Goal: Task Accomplishment & Management: Complete application form

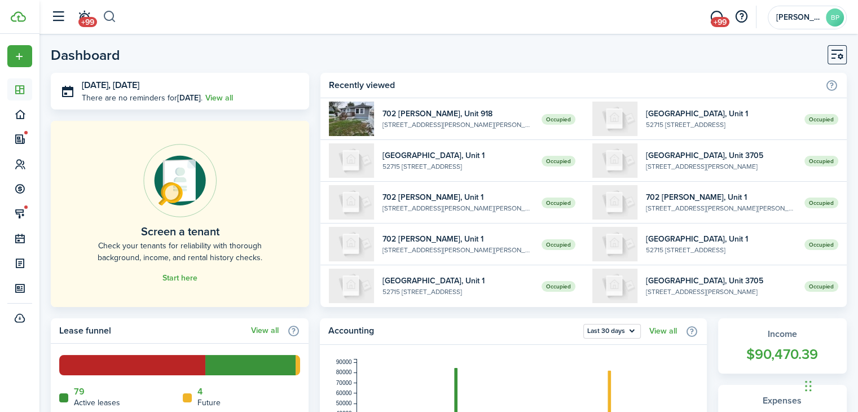
click at [110, 17] on button "button" at bounding box center [110, 16] width 14 height 19
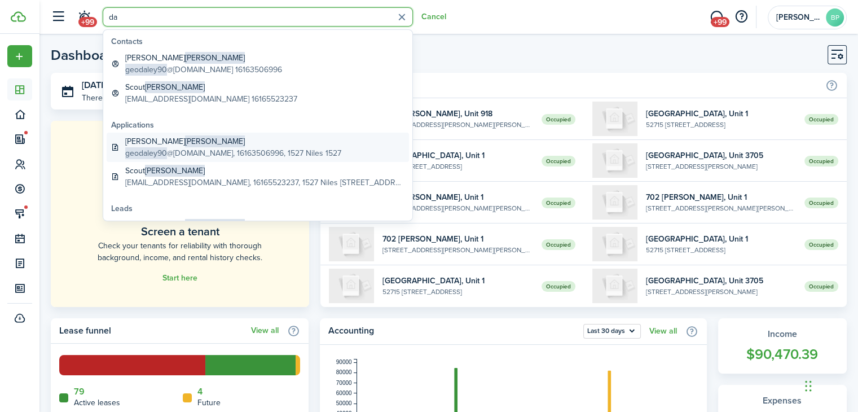
type input "d"
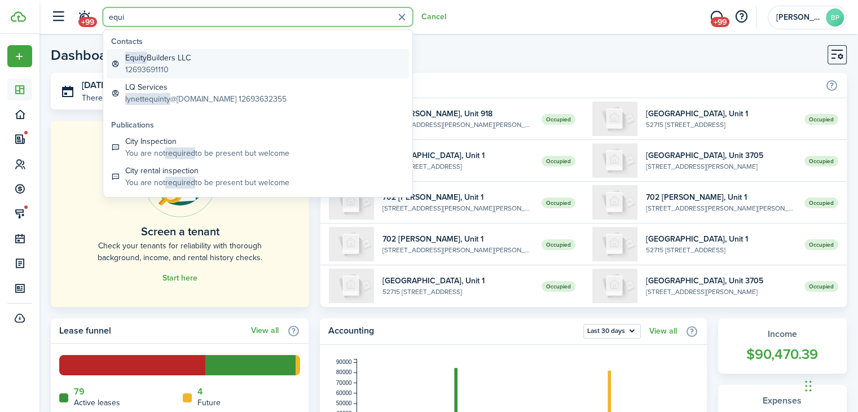
type input "equi"
click at [170, 59] on global-search-item-title "Equity Builders LLC" at bounding box center [157, 58] width 65 height 12
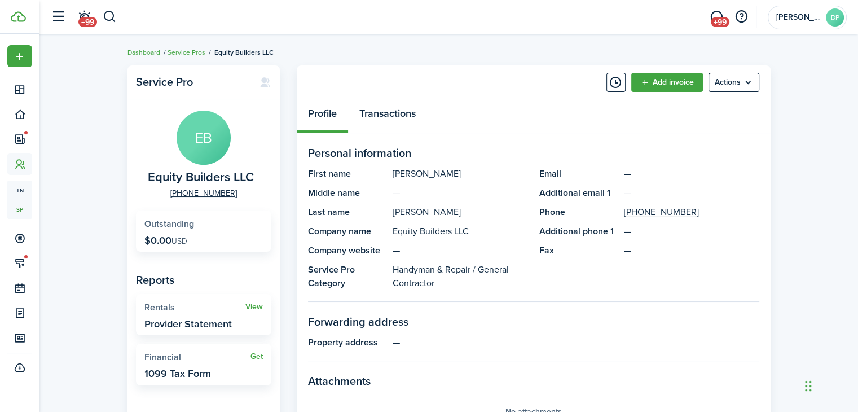
click at [374, 113] on link "Transactions" at bounding box center [387, 116] width 79 height 34
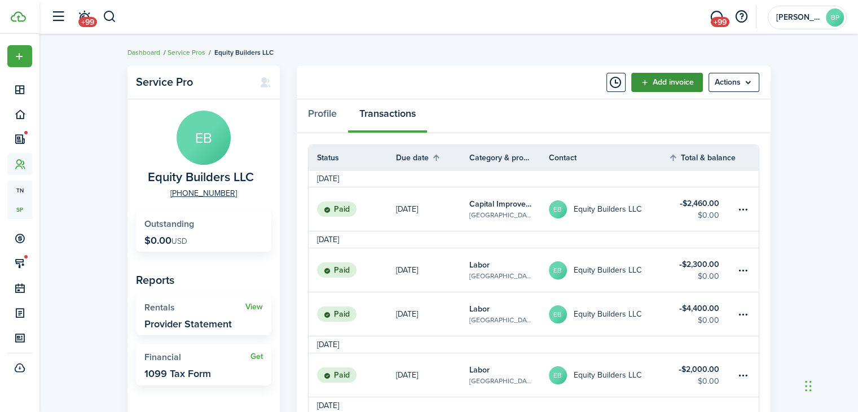
click at [656, 80] on link "Add invoice" at bounding box center [668, 82] width 72 height 19
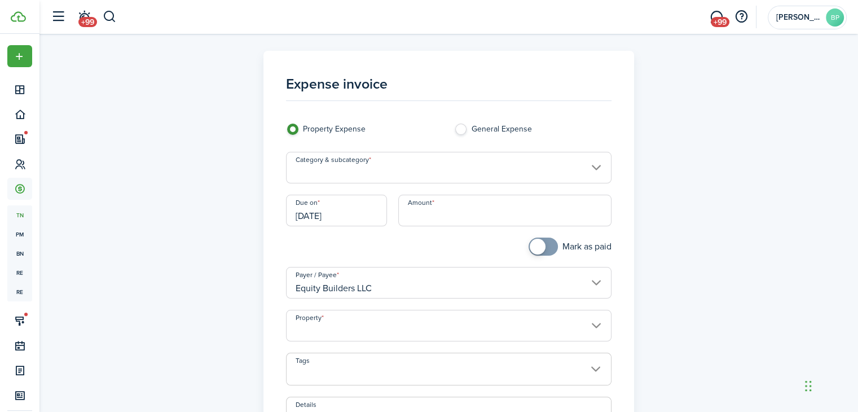
click at [445, 170] on input "Category & subcategory" at bounding box center [449, 168] width 326 height 32
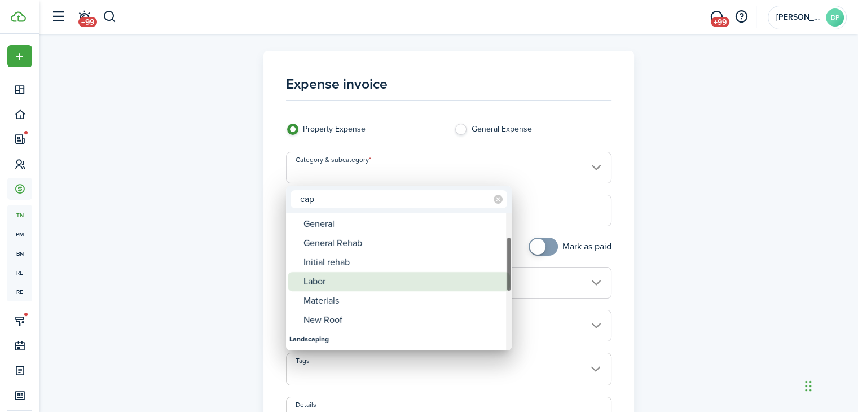
type input "cap"
click at [359, 281] on div "Labor" at bounding box center [404, 281] width 200 height 19
type input "Capital Improvements / Labor"
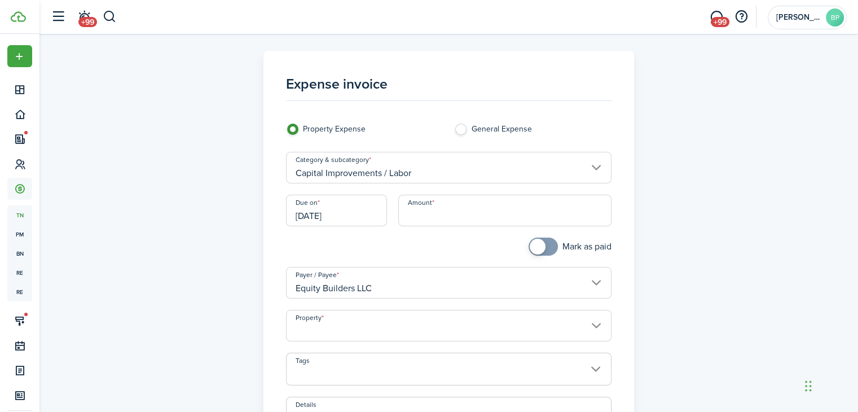
click at [361, 211] on input "[DATE]" at bounding box center [336, 211] width 101 height 32
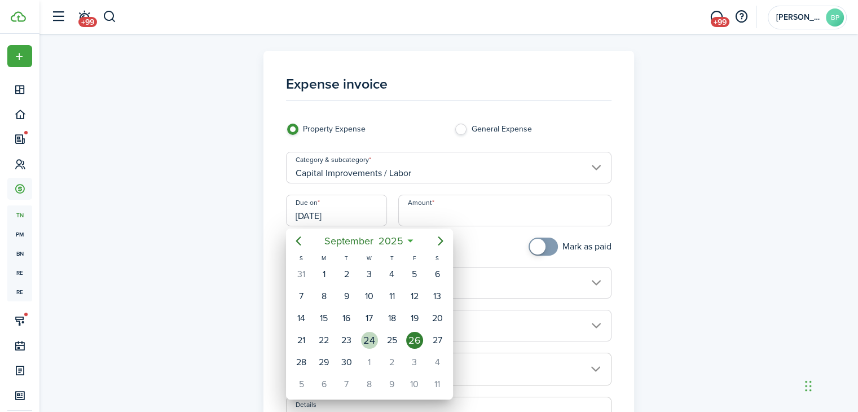
click at [377, 338] on div "24" at bounding box center [369, 340] width 17 height 17
type input "[DATE]"
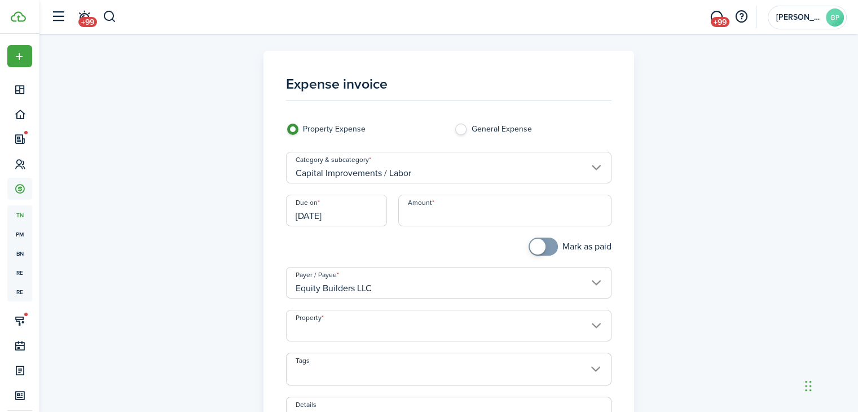
click at [463, 211] on input "Amount" at bounding box center [504, 211] width 213 height 32
click at [388, 329] on input "Property" at bounding box center [449, 326] width 326 height 32
type input "$17,000.00"
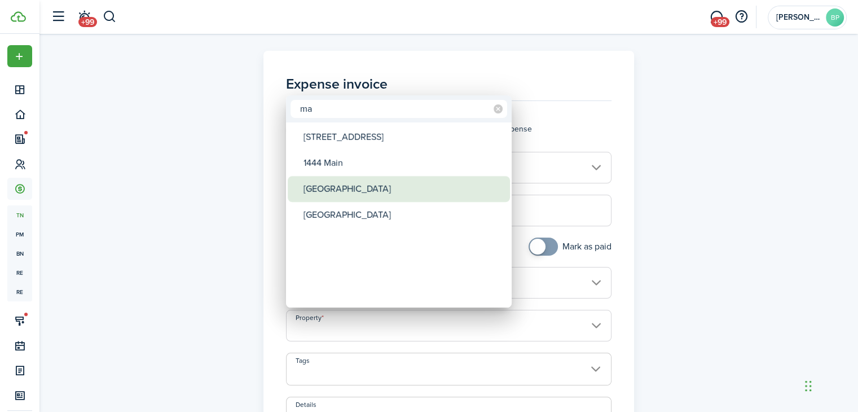
type input "ma"
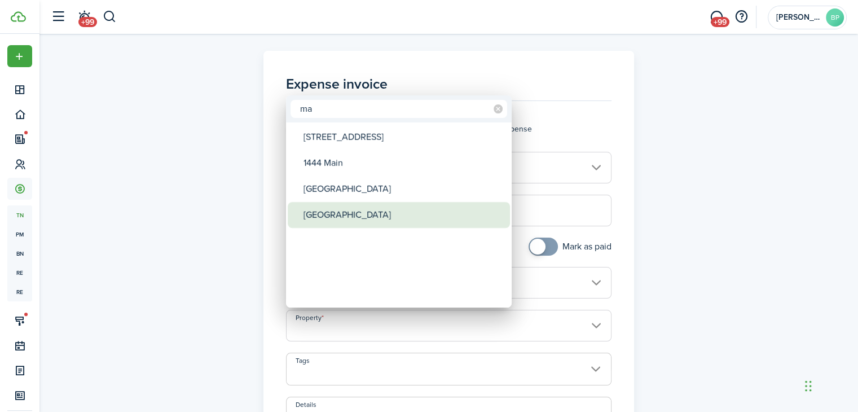
click at [372, 213] on div "[GEOGRAPHIC_DATA]" at bounding box center [404, 215] width 200 height 26
type input "[GEOGRAPHIC_DATA]"
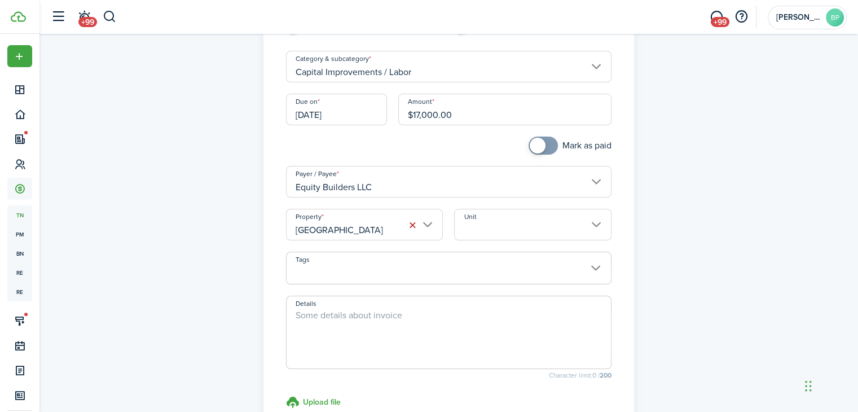
scroll to position [113, 0]
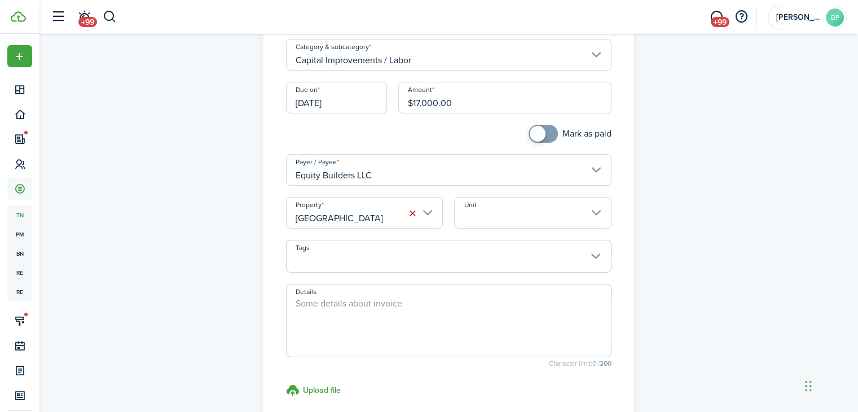
click at [397, 302] on textarea "Details" at bounding box center [449, 324] width 325 height 54
type textarea "down payment on concrete removal and re-pour"
checkbox input "true"
click at [534, 134] on span at bounding box center [538, 134] width 16 height 16
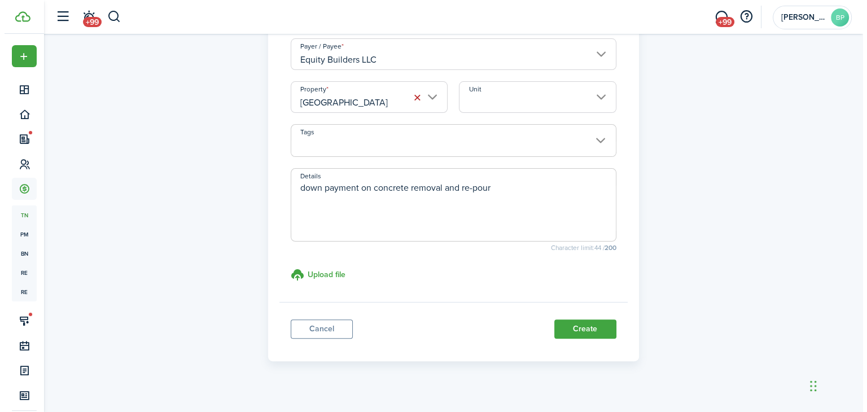
scroll to position [242, 0]
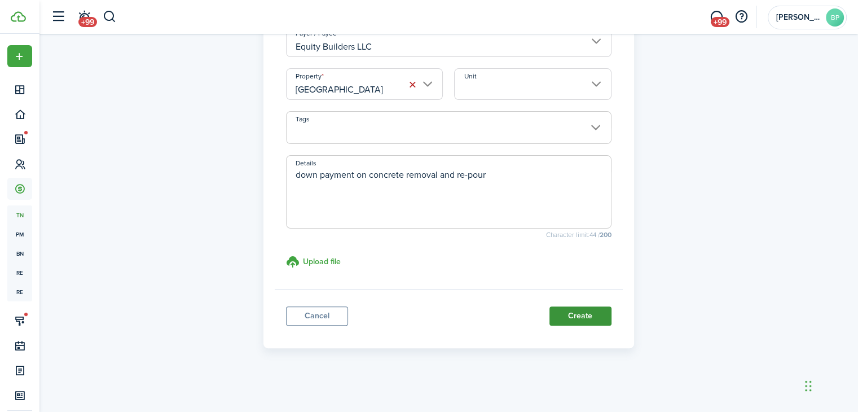
click at [584, 316] on button "Create" at bounding box center [581, 315] width 62 height 19
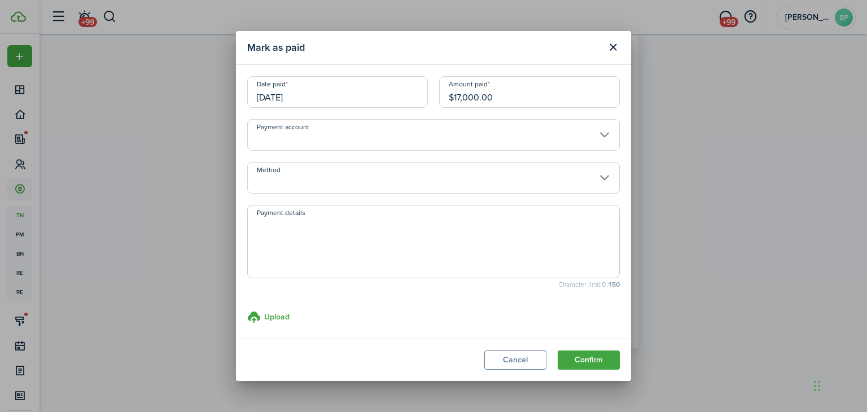
click at [318, 140] on input "Payment account" at bounding box center [433, 135] width 372 height 32
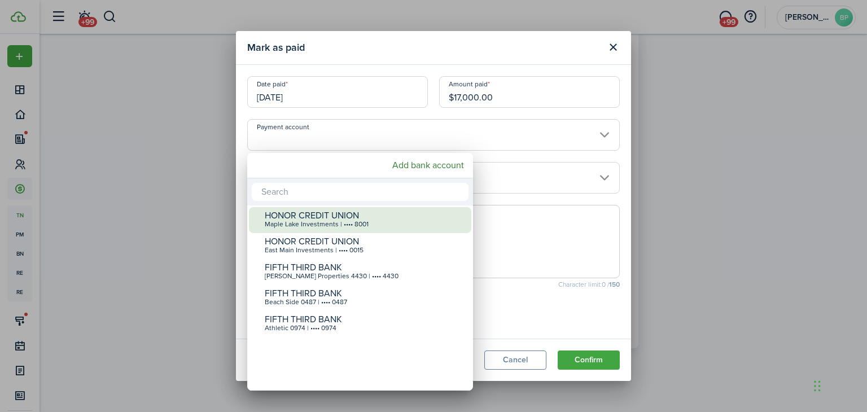
click at [325, 223] on div "Maple Lake Investments | •••• 8001" at bounding box center [365, 225] width 200 height 8
type input "•••• •••• •••• 8001"
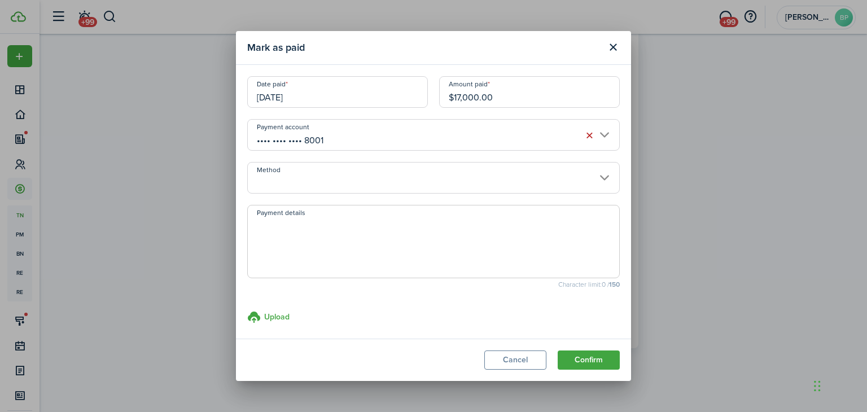
click at [330, 175] on input "Method" at bounding box center [433, 178] width 372 height 32
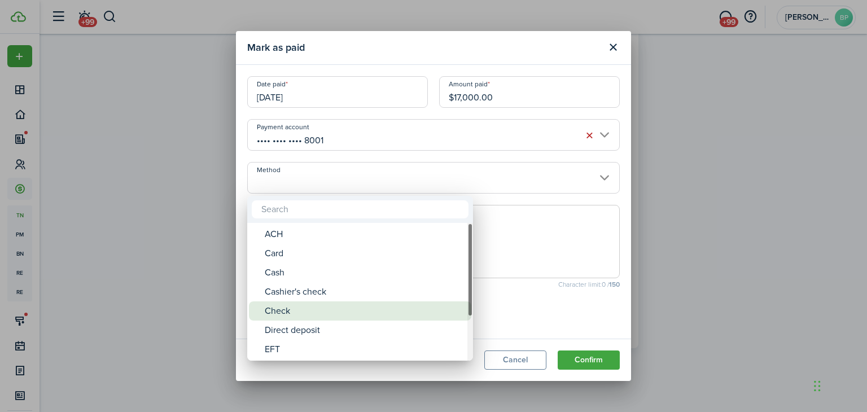
click at [326, 306] on div "Check" at bounding box center [365, 310] width 200 height 19
type input "Check"
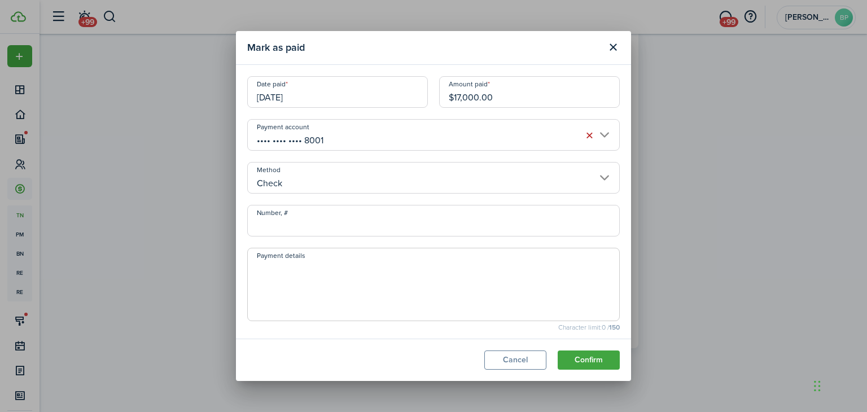
click at [353, 223] on input "Number, #" at bounding box center [433, 221] width 372 height 32
type input "1034"
click at [587, 360] on button "Confirm" at bounding box center [589, 359] width 62 height 19
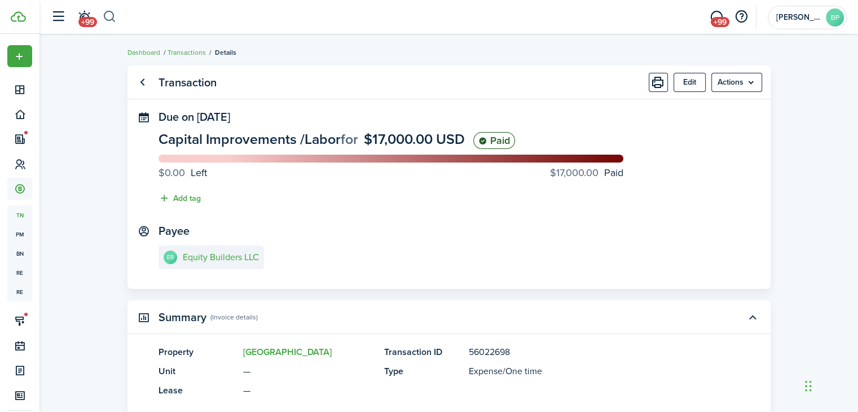
click at [113, 17] on button "button" at bounding box center [110, 16] width 14 height 19
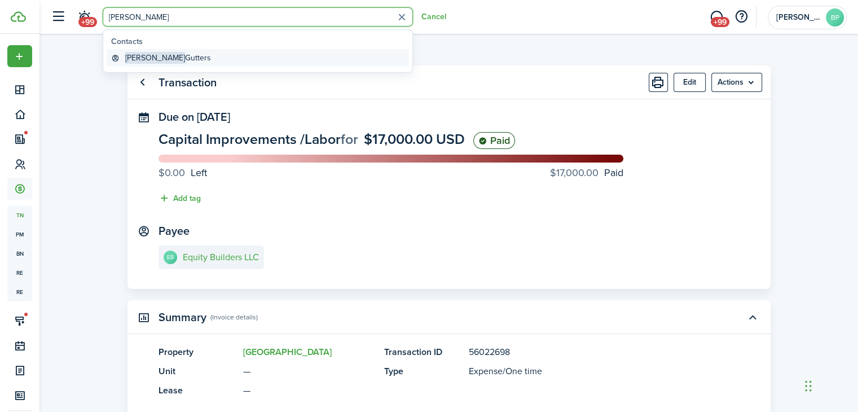
type input "[PERSON_NAME]"
click at [169, 59] on global-search-item-title "[PERSON_NAME] Gutters" at bounding box center [168, 58] width 86 height 12
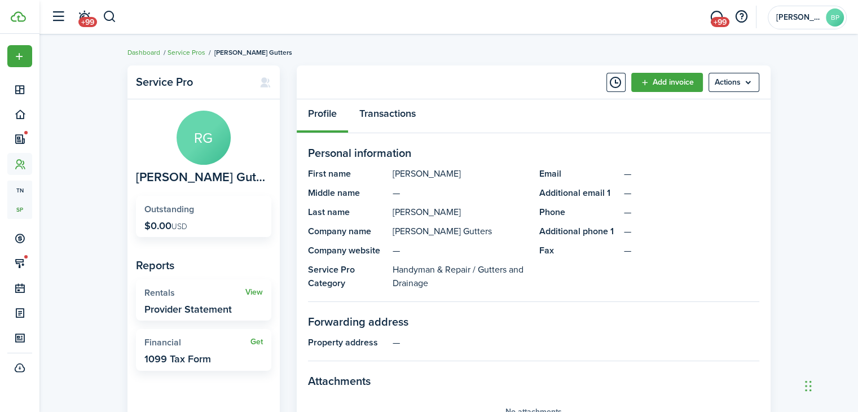
click at [393, 111] on link "Transactions" at bounding box center [387, 116] width 79 height 34
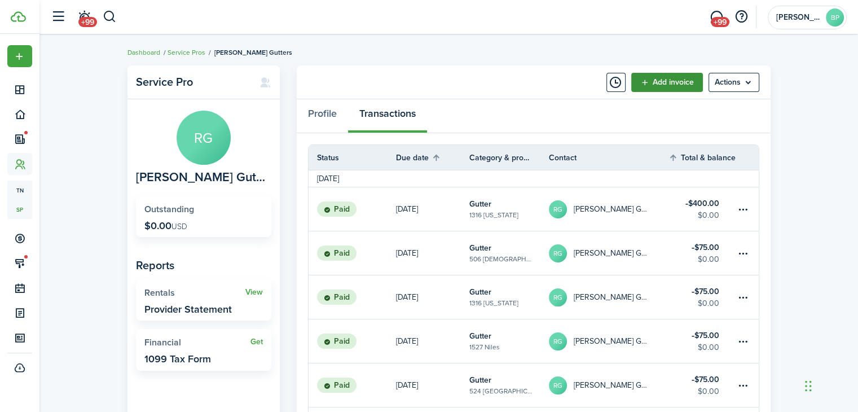
click at [663, 84] on link "Add invoice" at bounding box center [668, 82] width 72 height 19
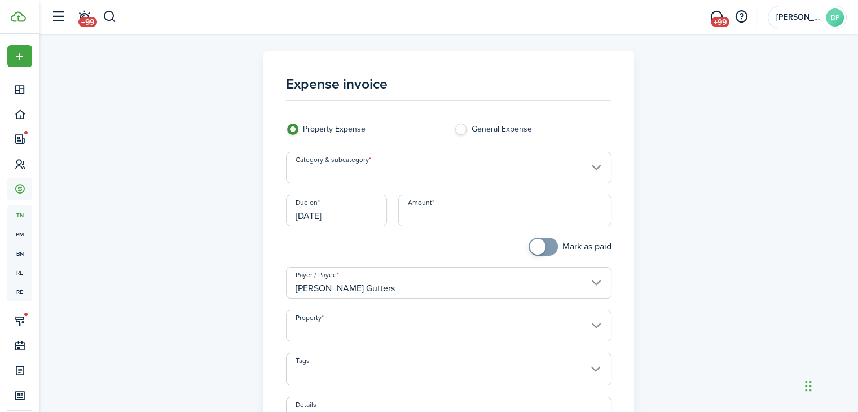
click at [423, 173] on input "Category & subcategory" at bounding box center [449, 168] width 326 height 32
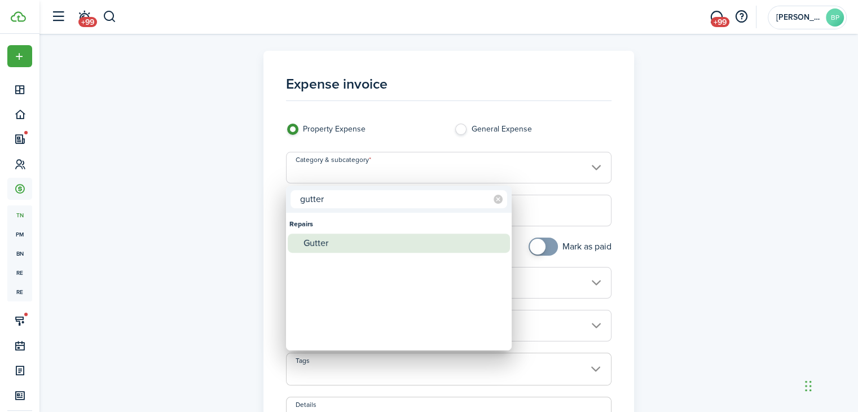
type input "gutter"
click at [380, 241] on div "Gutter" at bounding box center [404, 243] width 200 height 19
type input "Repairs / Gutter"
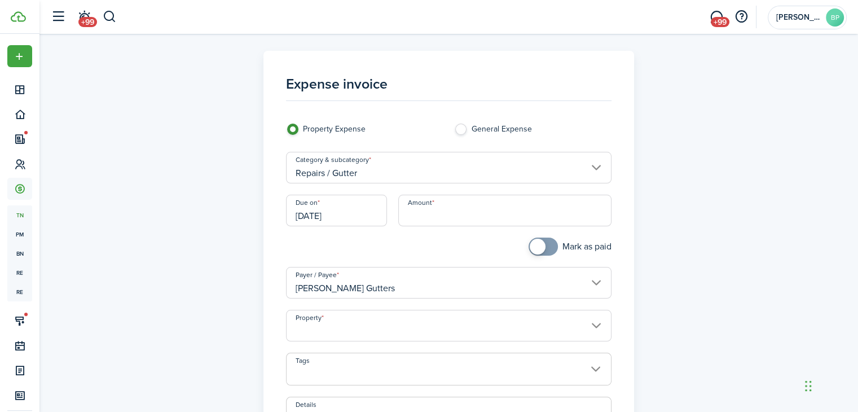
click at [461, 216] on input "Amount" at bounding box center [504, 211] width 213 height 32
click at [435, 329] on input "Property" at bounding box center [449, 326] width 326 height 32
type input "$3,000.00"
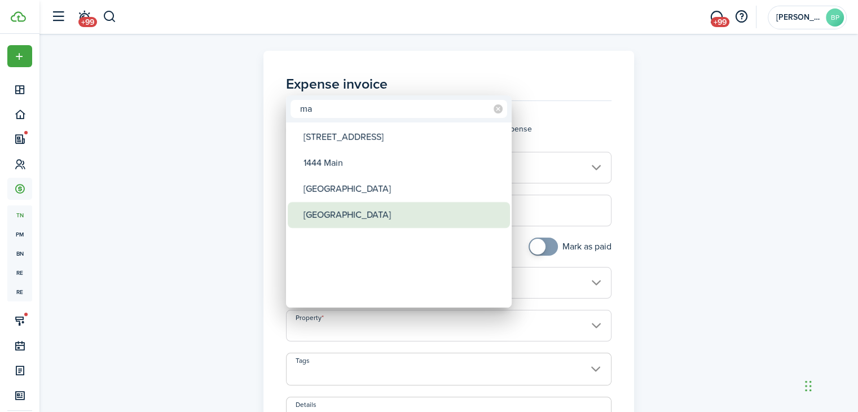
type input "ma"
click at [377, 206] on div "[GEOGRAPHIC_DATA]" at bounding box center [404, 215] width 200 height 26
type input "[GEOGRAPHIC_DATA]"
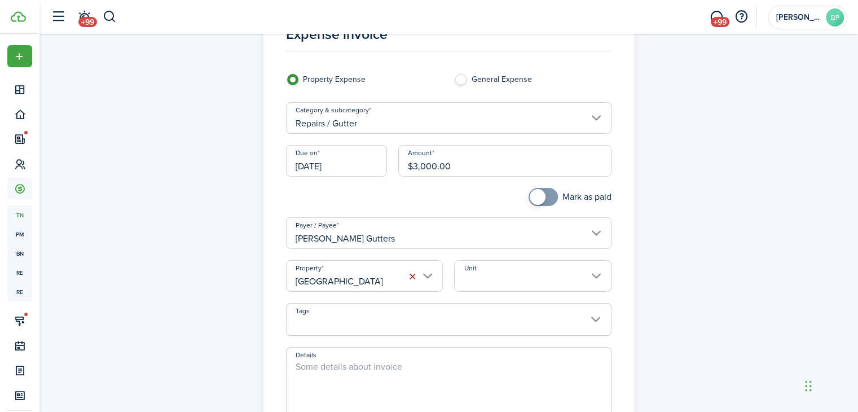
scroll to position [113, 0]
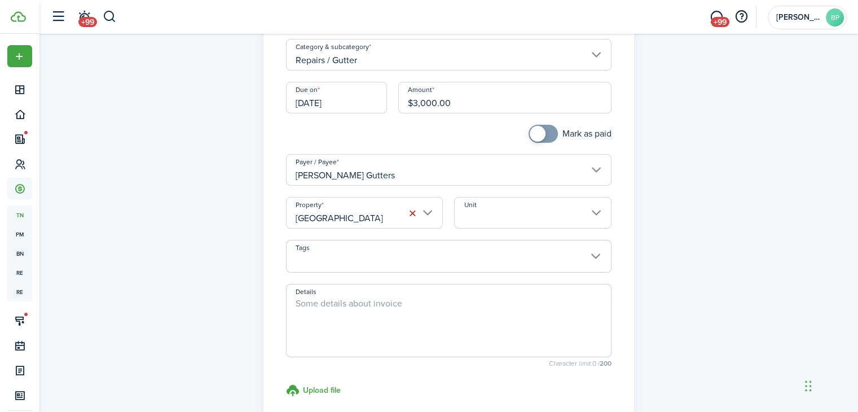
click at [413, 299] on textarea "Details" at bounding box center [449, 324] width 325 height 54
type textarea "new gutters on [GEOGRAPHIC_DATA]"
checkbox input "true"
click at [540, 129] on span at bounding box center [538, 134] width 16 height 16
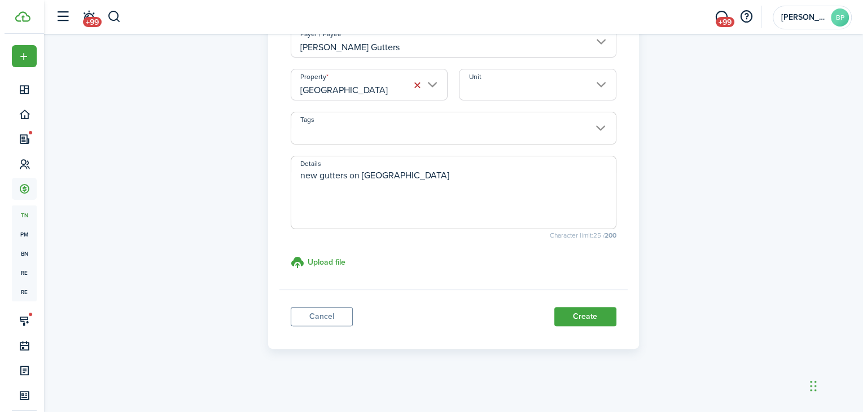
scroll to position [242, 0]
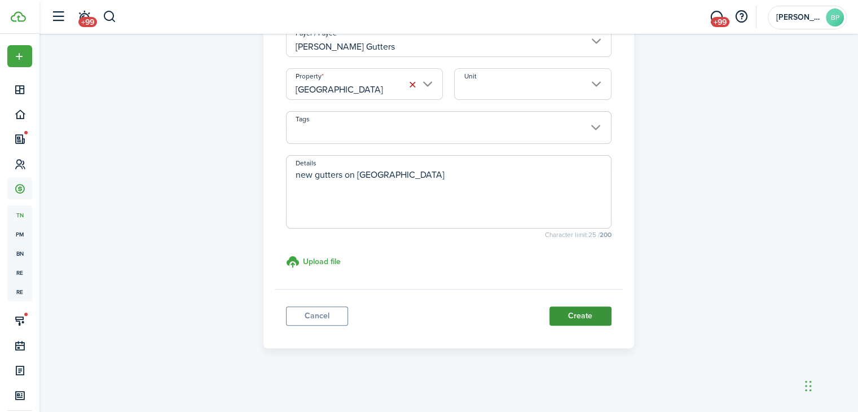
click at [580, 318] on button "Create" at bounding box center [581, 315] width 62 height 19
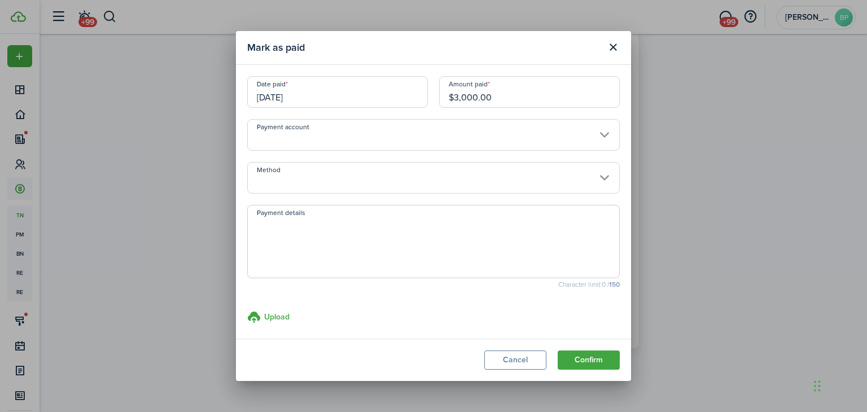
click at [322, 136] on input "Payment account" at bounding box center [433, 135] width 372 height 32
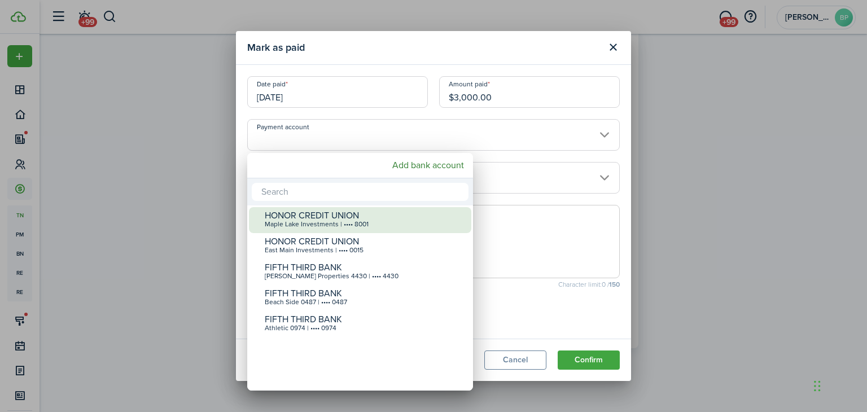
click at [332, 216] on div "HONOR CREDIT UNION" at bounding box center [365, 216] width 200 height 10
type input "•••• •••• •••• 8001"
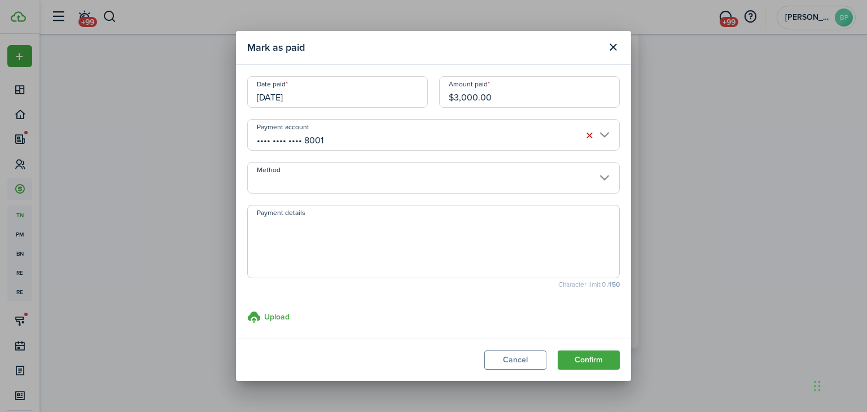
click at [330, 181] on input "Method" at bounding box center [433, 178] width 372 height 32
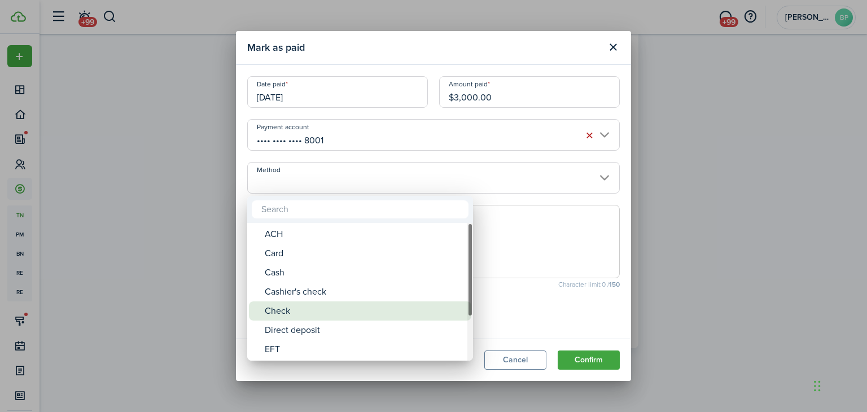
click at [319, 309] on div "Check" at bounding box center [365, 310] width 200 height 19
type input "Check"
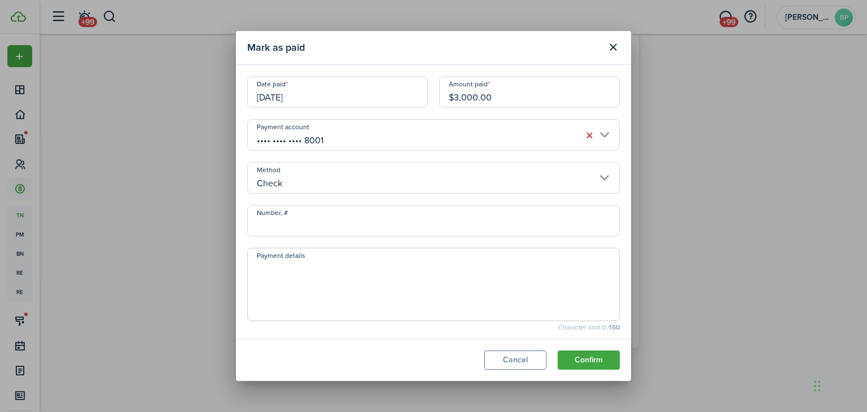
click at [307, 222] on input "Number, #" at bounding box center [433, 221] width 372 height 32
type input "1035"
click at [594, 356] on button "Confirm" at bounding box center [589, 359] width 62 height 19
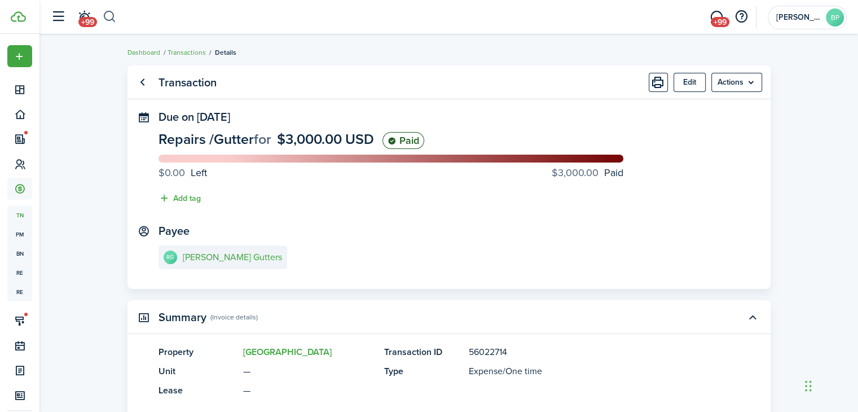
click at [113, 15] on button "button" at bounding box center [110, 16] width 14 height 19
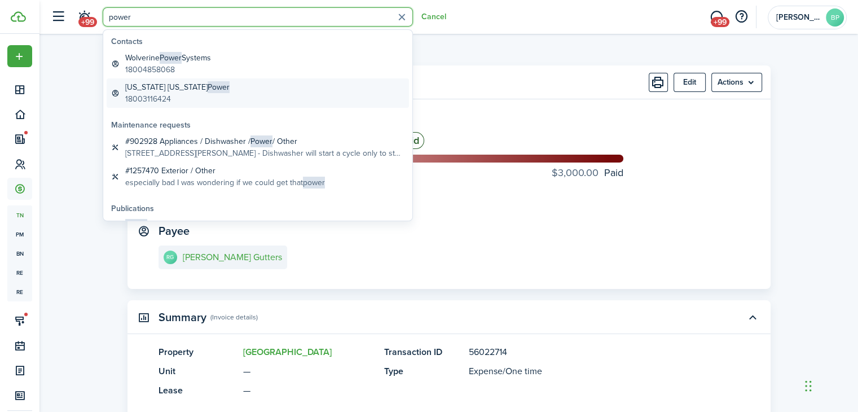
type input "power"
click at [165, 95] on global-search-item-description "18003116424" at bounding box center [177, 99] width 104 height 12
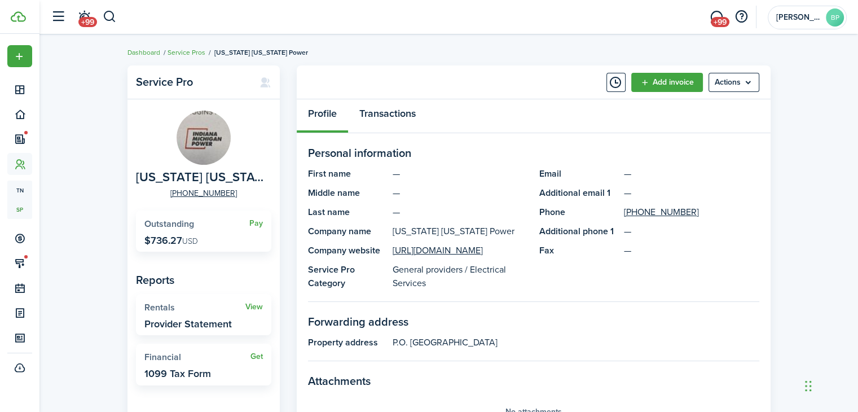
click at [388, 111] on link "Transactions" at bounding box center [387, 116] width 79 height 34
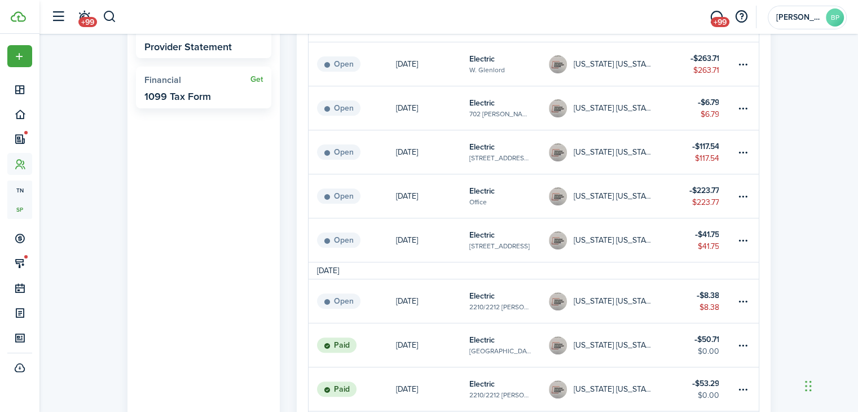
scroll to position [339, 0]
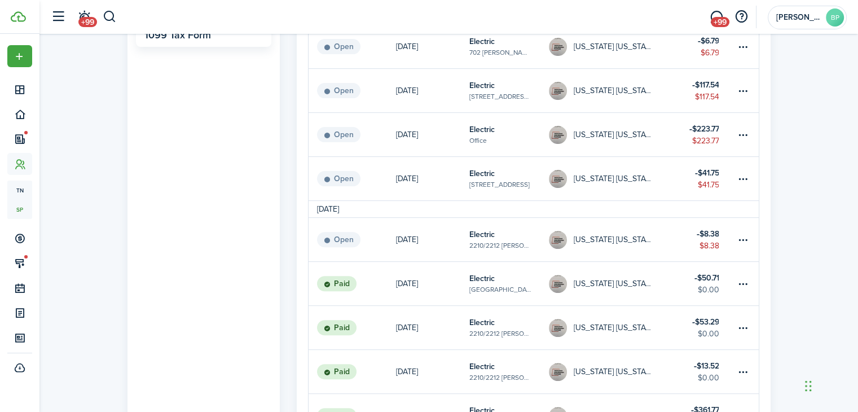
click at [483, 239] on table-info-title "Electric" at bounding box center [482, 235] width 25 height 12
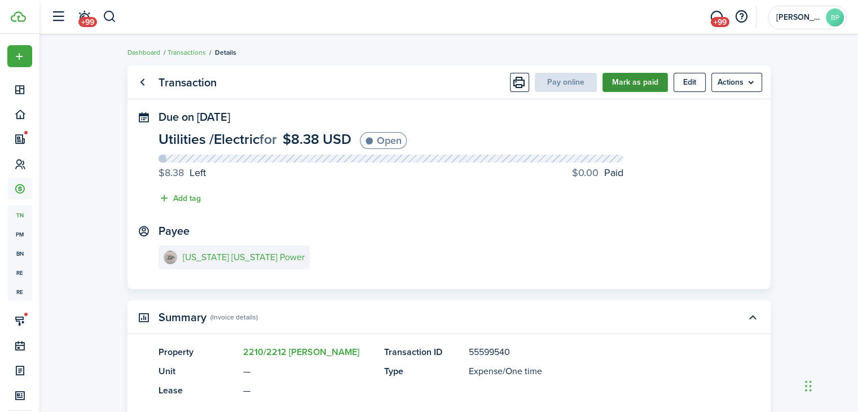
click at [639, 82] on button "Mark as paid" at bounding box center [635, 82] width 65 height 19
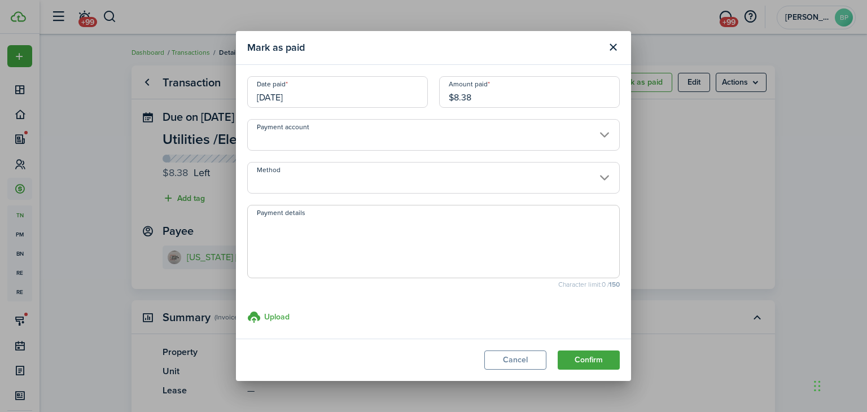
click at [324, 134] on input "Payment account" at bounding box center [433, 135] width 372 height 32
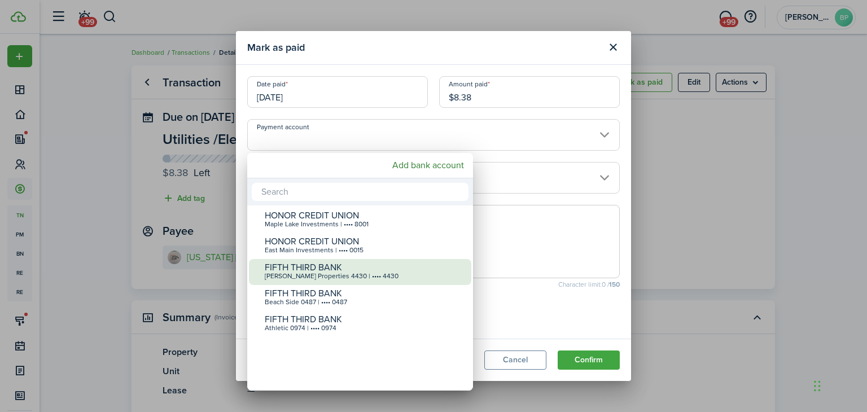
click at [332, 270] on div "FIFTH THIRD BANK" at bounding box center [365, 267] width 200 height 10
type input "•••• •••• •••• 4430"
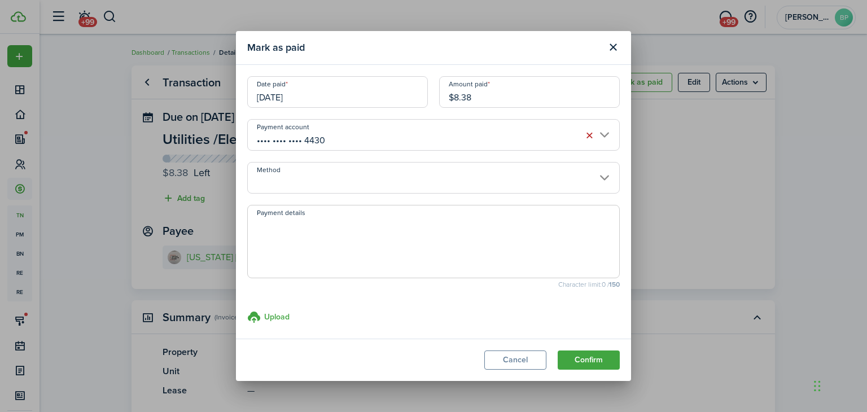
click at [331, 177] on input "Method" at bounding box center [433, 178] width 372 height 32
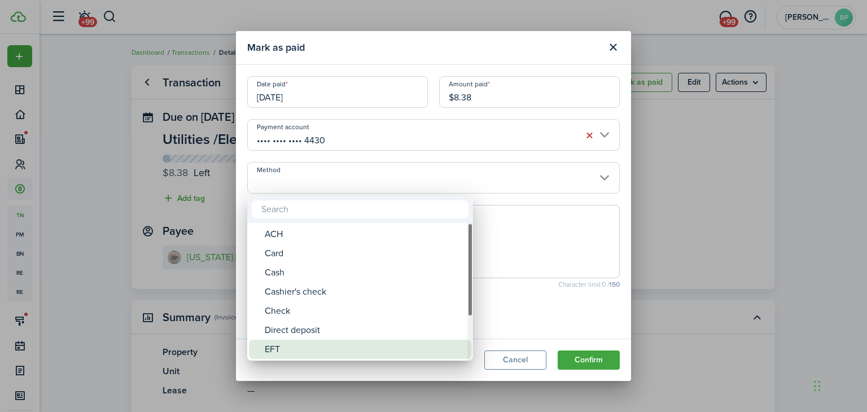
click at [319, 353] on div "EFT" at bounding box center [365, 349] width 200 height 19
type input "EFT"
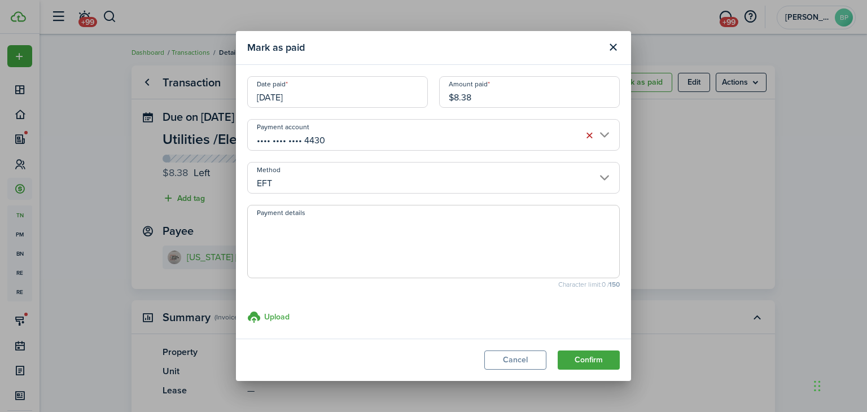
click at [424, 239] on textarea "Payment details" at bounding box center [433, 245] width 371 height 54
type textarea "26900008p2b0414195"
click at [594, 364] on button "Confirm" at bounding box center [589, 359] width 62 height 19
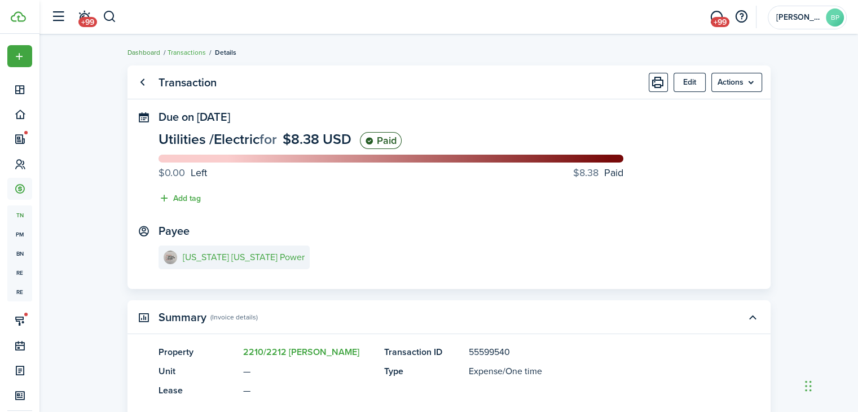
click at [137, 50] on link "Dashboard" at bounding box center [144, 52] width 33 height 10
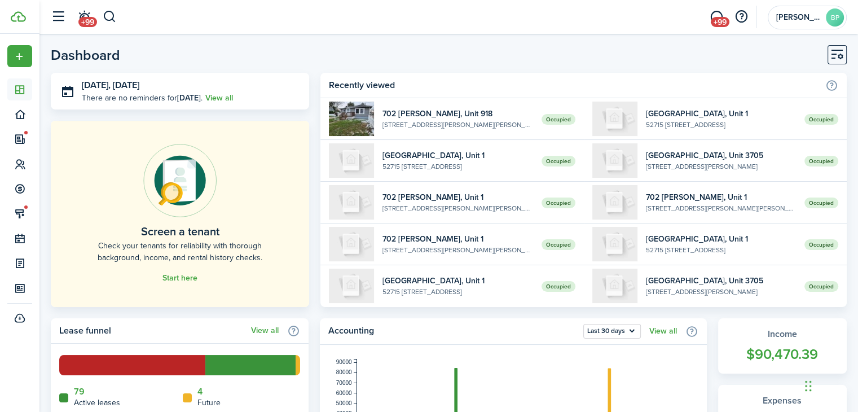
click at [323, 52] on header-page "Dashboard" at bounding box center [449, 59] width 796 height 28
click at [109, 18] on button "button" at bounding box center [110, 16] width 14 height 19
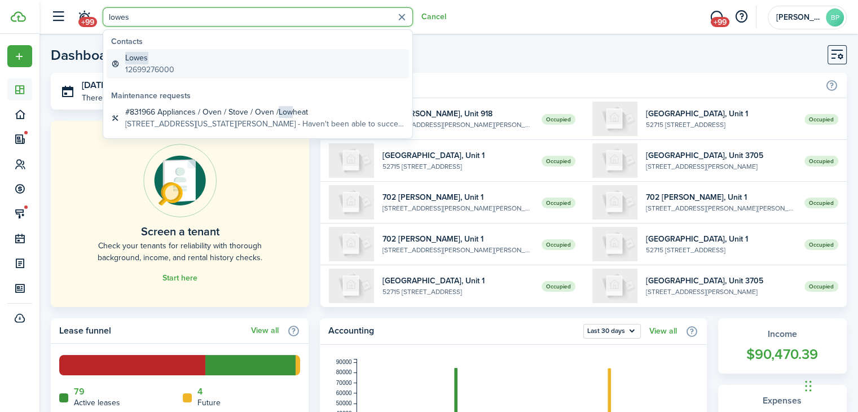
type input "lowes"
click at [144, 64] on global-search-item-description "12699276000" at bounding box center [149, 70] width 49 height 12
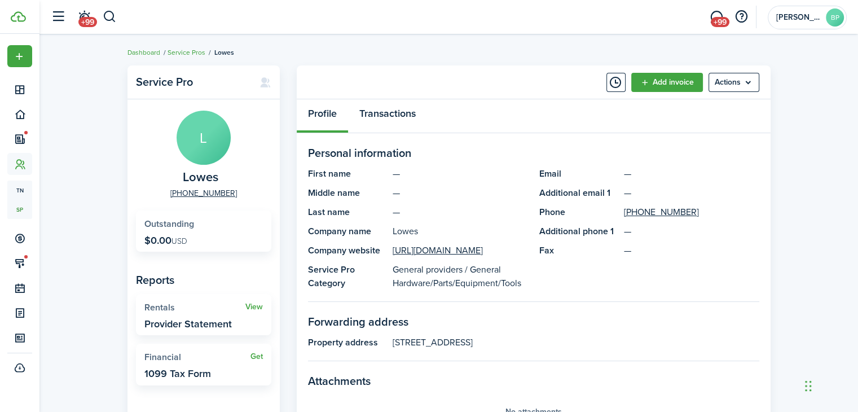
click at [384, 113] on link "Transactions" at bounding box center [387, 116] width 79 height 34
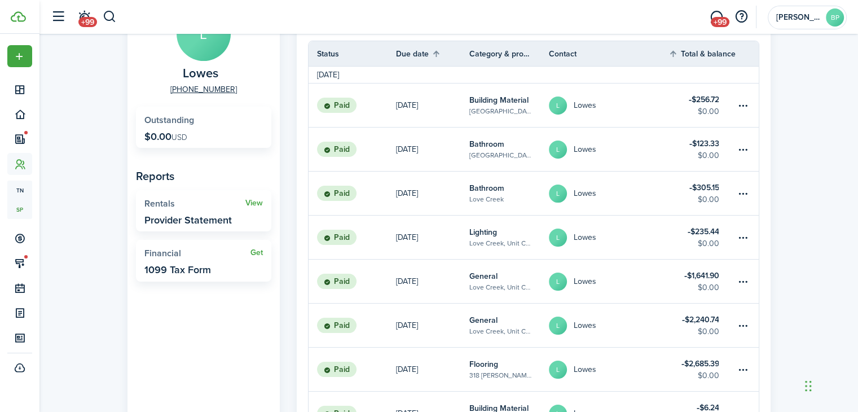
scroll to position [113, 0]
